Goal: Complete application form: Complete application form

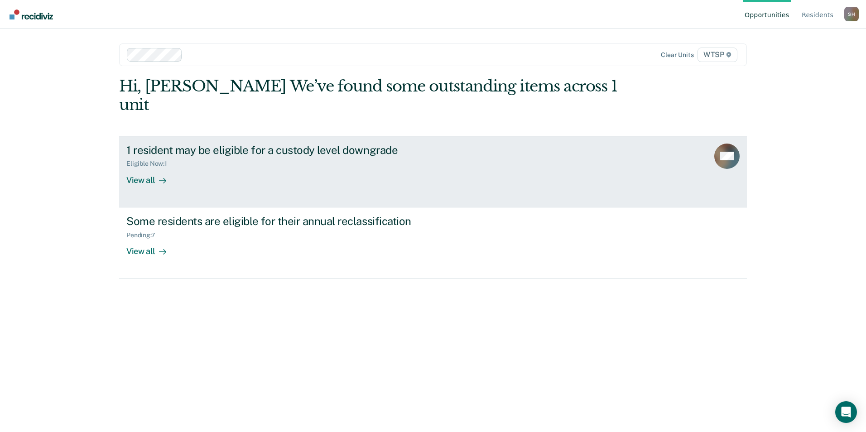
click at [144, 168] on div "View all" at bounding box center [151, 177] width 51 height 18
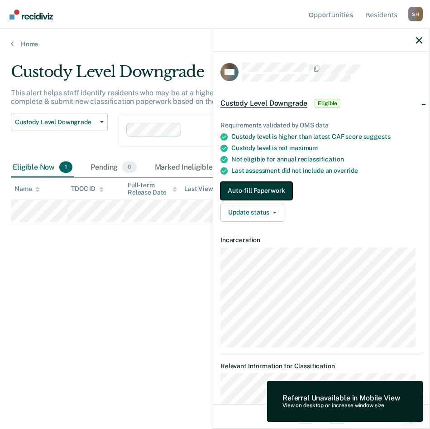
click at [267, 189] on button "Auto-fill Paperwork" at bounding box center [257, 191] width 72 height 18
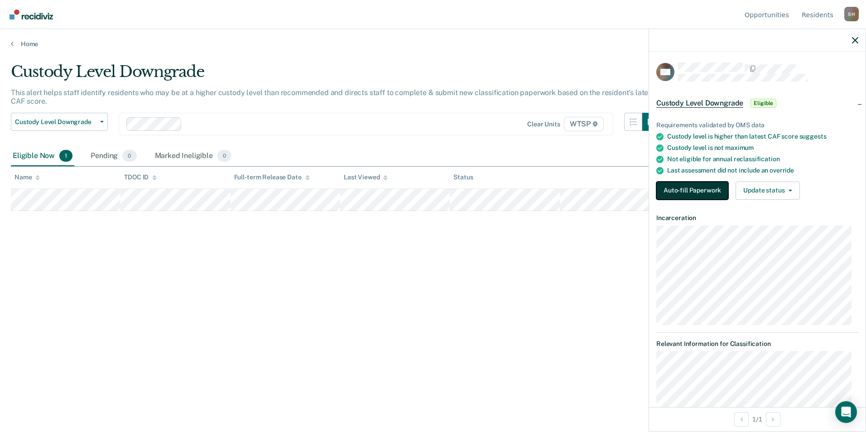
click at [692, 189] on button "Auto-fill Paperwork" at bounding box center [692, 191] width 72 height 18
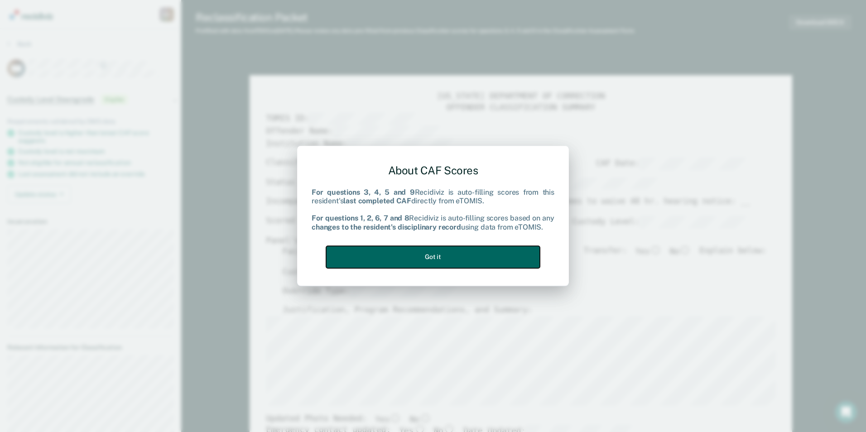
drag, startPoint x: 456, startPoint y: 257, endPoint x: 456, endPoint y: 246, distance: 11.3
click at [456, 256] on button "Got it" at bounding box center [433, 257] width 214 height 22
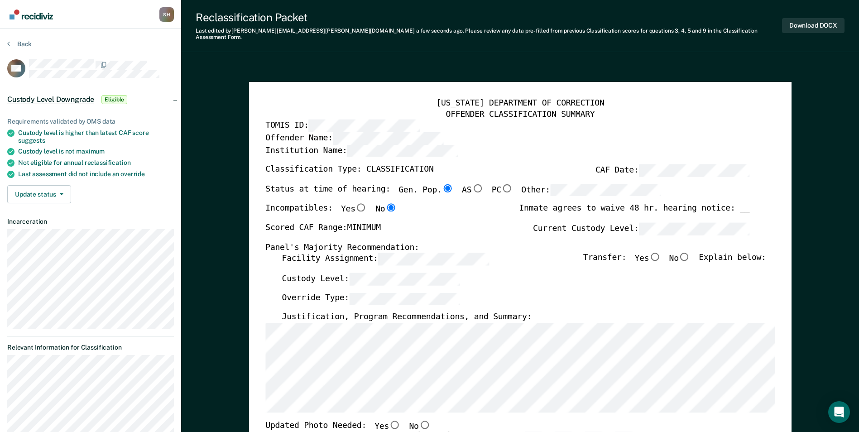
click at [371, 286] on div "[US_STATE] DEPARTMENT OF CORRECTION OFFENDER CLASSIFICATION SUMMARY TOMIS ID: O…" at bounding box center [520, 429] width 510 height 662
click at [688, 246] on div "Panel's Majority Recommendation:" at bounding box center [507, 247] width 484 height 11
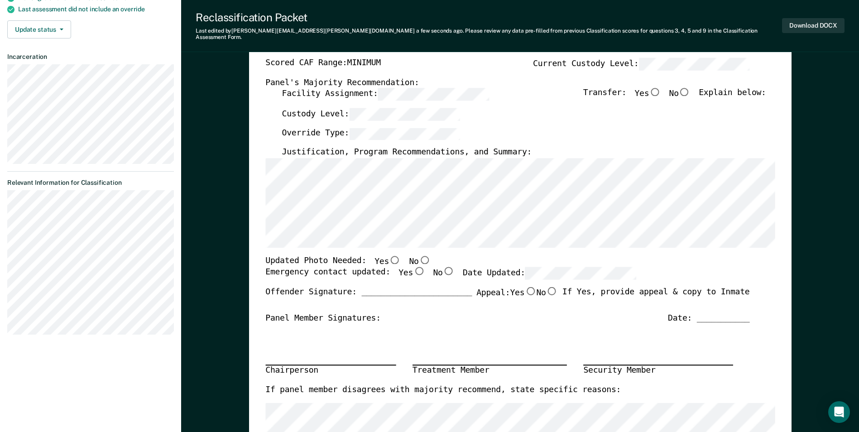
scroll to position [181, 0]
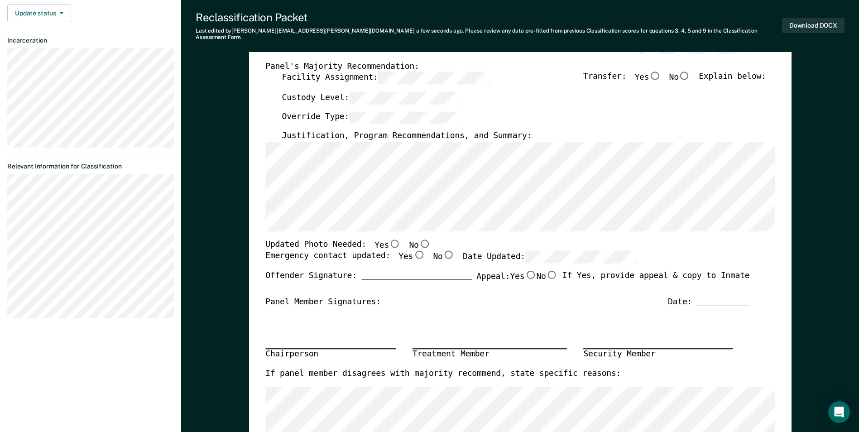
click at [413, 251] on input "Yes" at bounding box center [419, 255] width 12 height 8
type textarea "x"
radio input "true"
click at [419, 239] on input "No" at bounding box center [425, 243] width 12 height 8
type textarea "x"
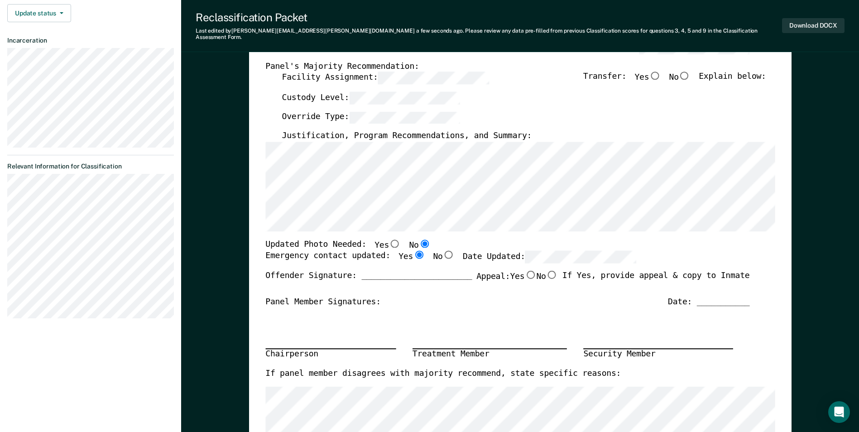
radio input "true"
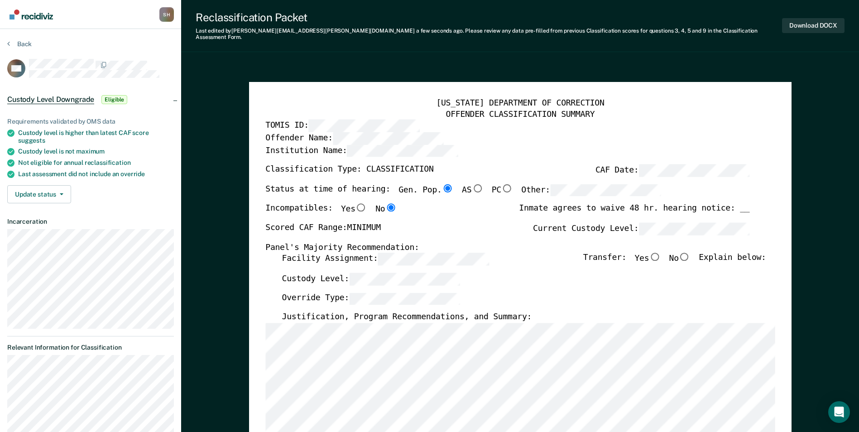
scroll to position [227, 0]
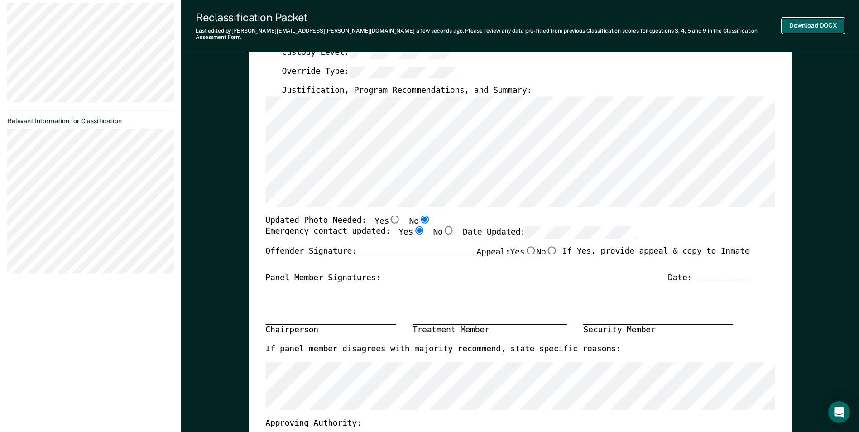
click at [803, 21] on button "Download DOCX" at bounding box center [813, 25] width 63 height 15
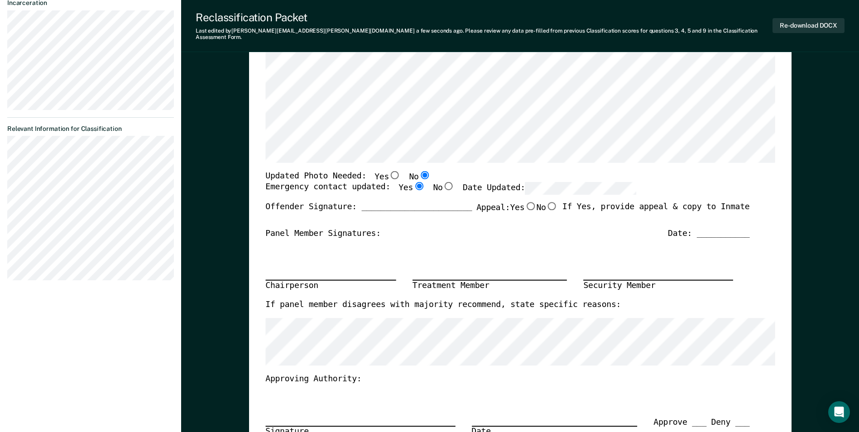
drag, startPoint x: 152, startPoint y: 381, endPoint x: 145, endPoint y: 300, distance: 81.8
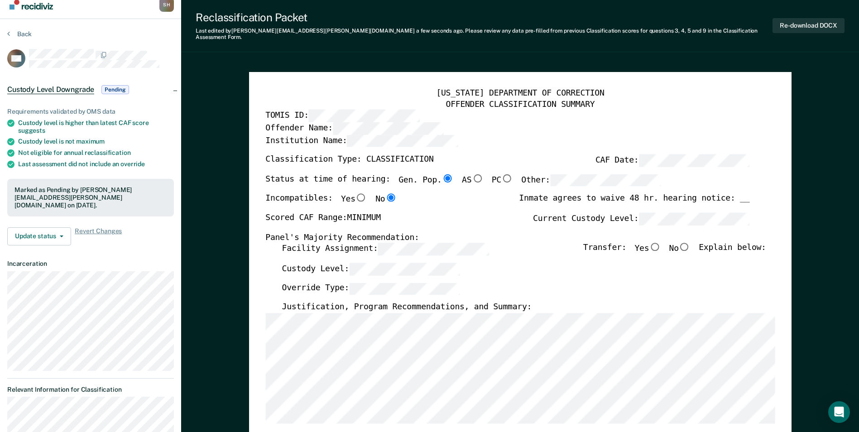
scroll to position [0, 0]
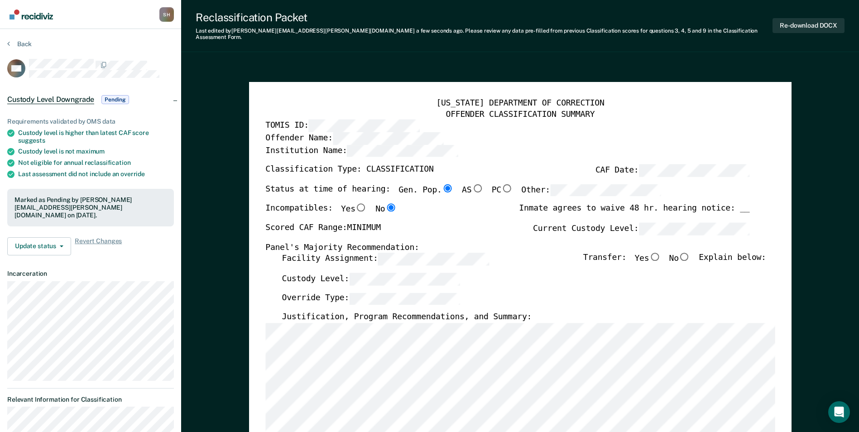
click at [691, 253] on input "No" at bounding box center [685, 257] width 12 height 8
type textarea "x"
radio input "true"
click at [799, 22] on button "Re-download DOCX" at bounding box center [809, 25] width 72 height 15
type textarea "x"
